Goal: Find contact information: Find contact information

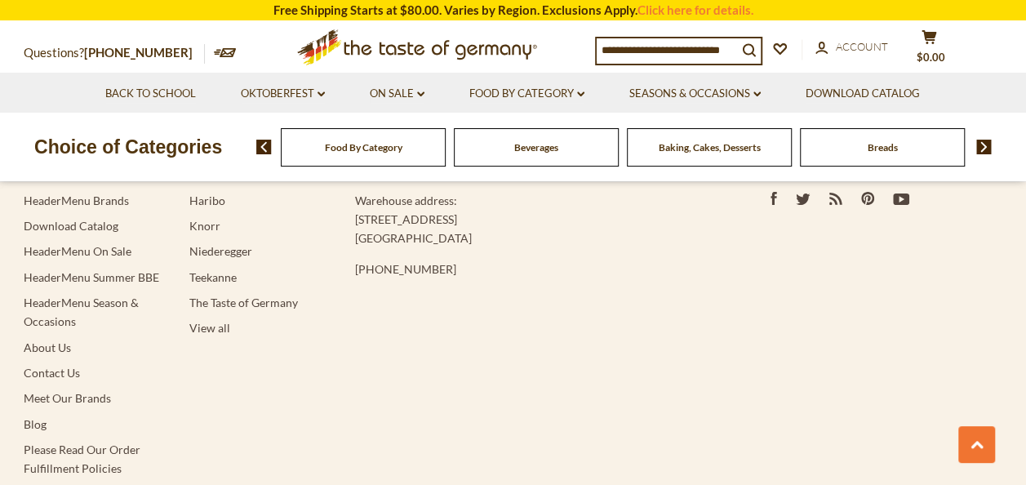
scroll to position [3116, 0]
click at [38, 366] on li "Contact Us" at bounding box center [98, 375] width 149 height 19
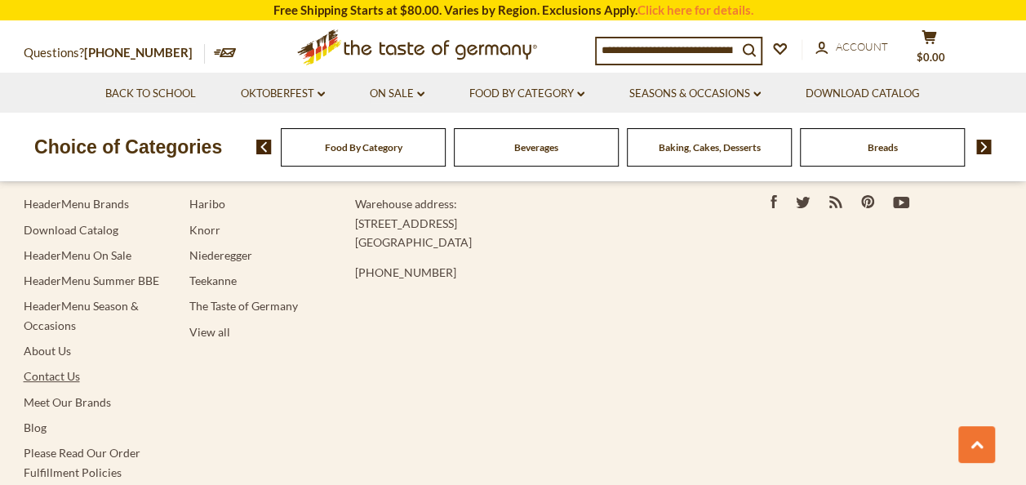
click at [42, 369] on link "Contact Us" at bounding box center [52, 376] width 56 height 14
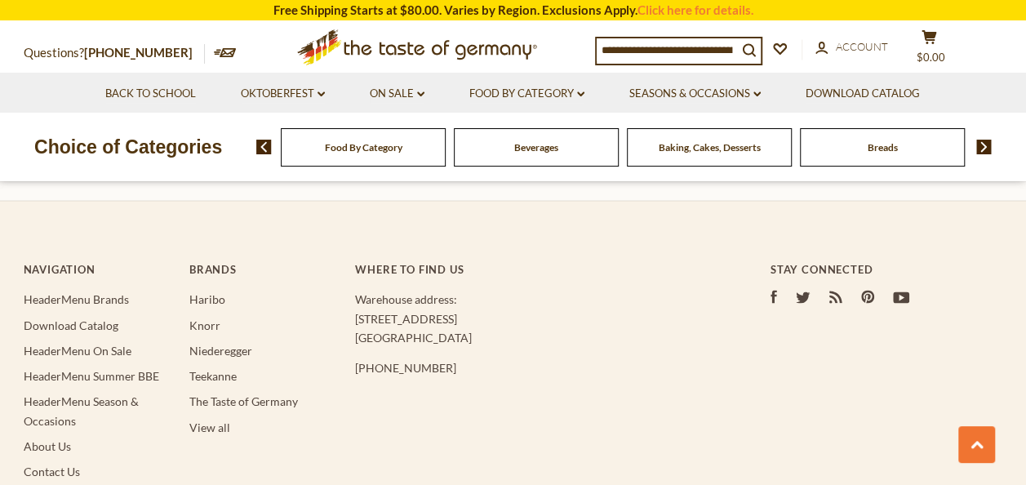
scroll to position [1462, 0]
